Goal: Information Seeking & Learning: Learn about a topic

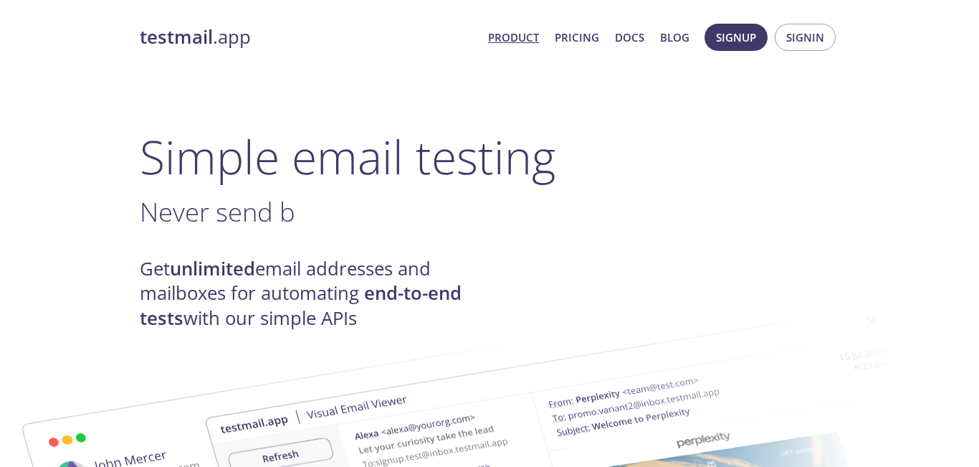
click at [517, 34] on link "Product" at bounding box center [513, 37] width 51 height 19
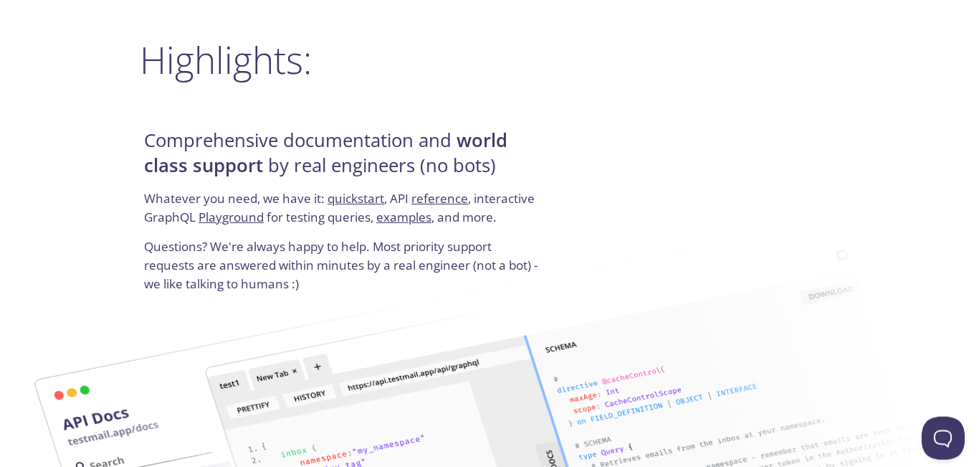
scroll to position [1882, 0]
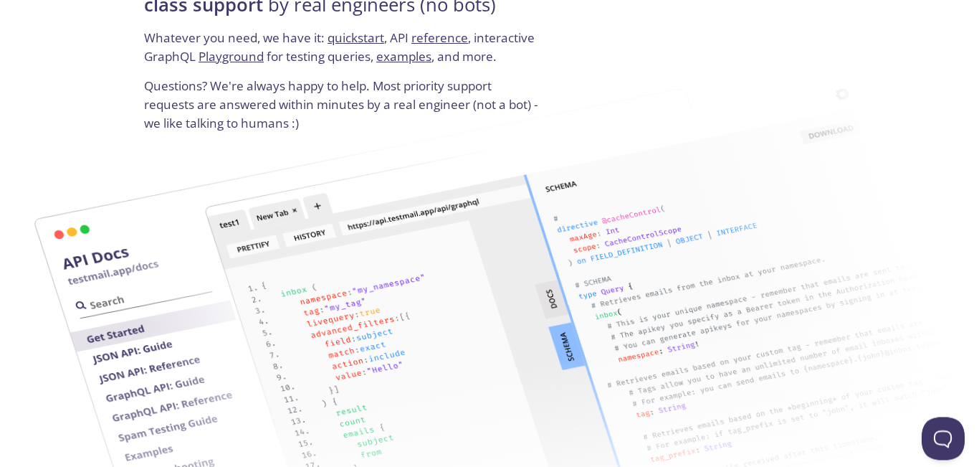
click at [368, 291] on img at bounding box center [591, 327] width 790 height 512
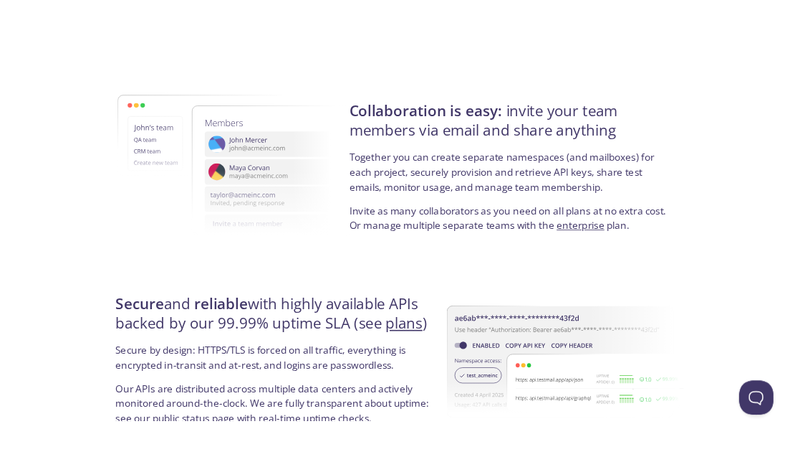
scroll to position [2483, 0]
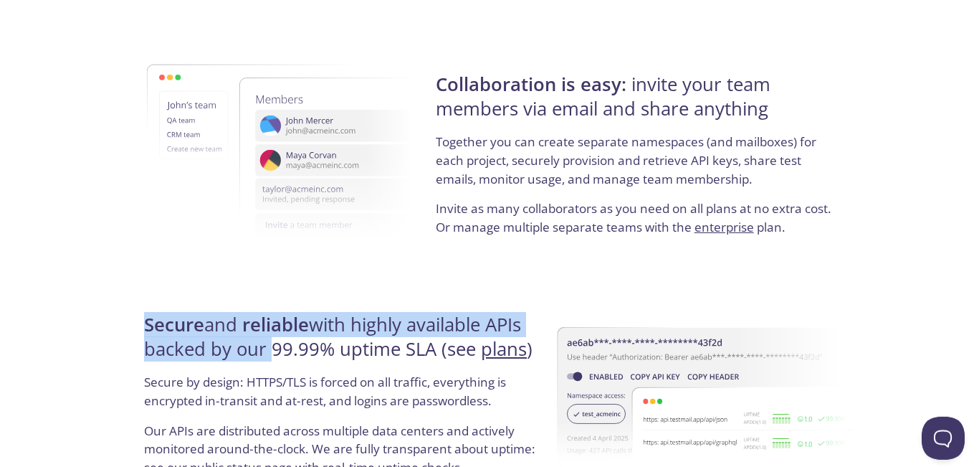
drag, startPoint x: 137, startPoint y: 321, endPoint x: 264, endPoint y: 340, distance: 128.9
click at [264, 332] on strong "reliable" at bounding box center [275, 324] width 67 height 25
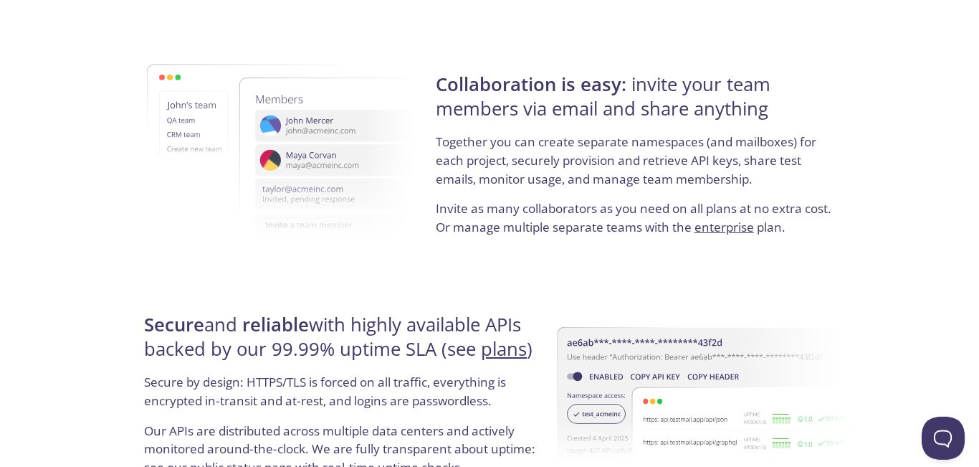
click at [264, 332] on strong "reliable" at bounding box center [275, 324] width 67 height 25
